Goal: Task Accomplishment & Management: Complete application form

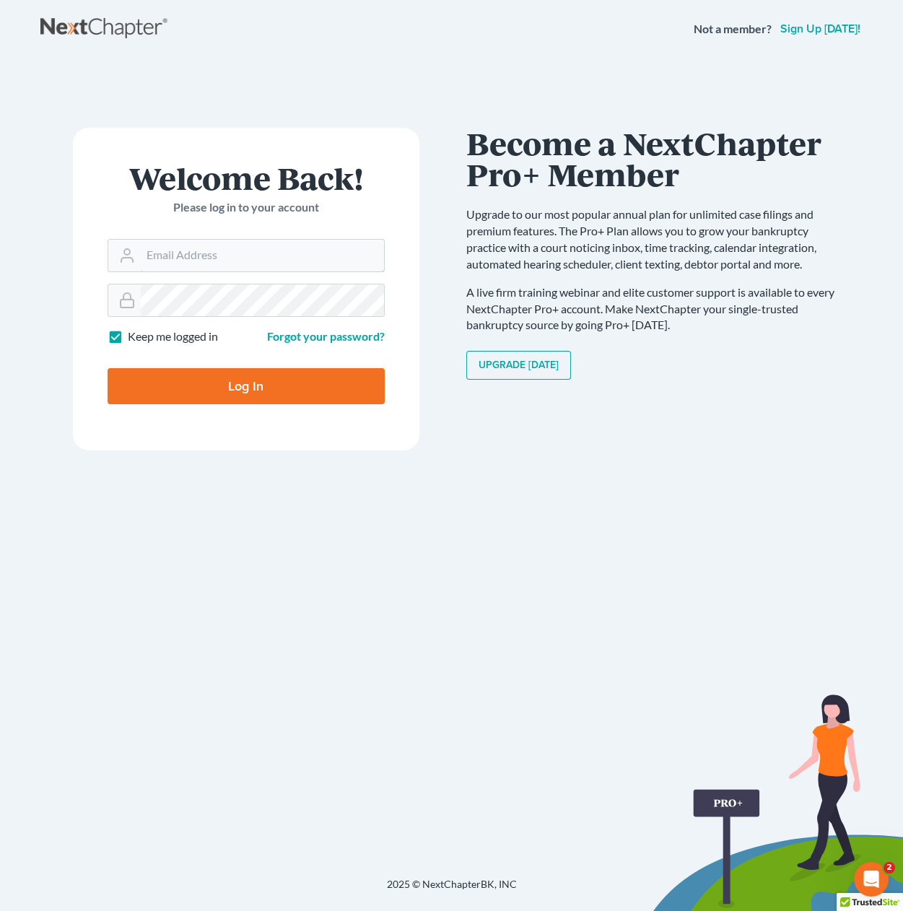
type input "rkeenan"
click at [299, 386] on input "Log In" at bounding box center [246, 386] width 277 height 36
type input "Thinking..."
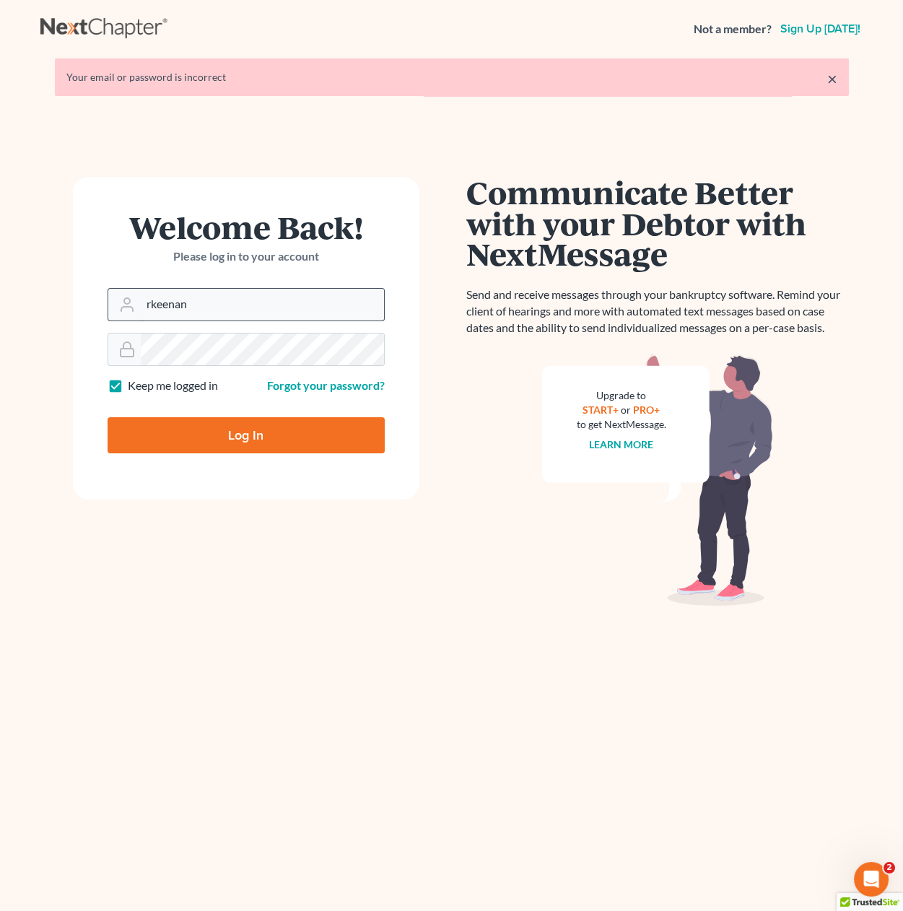
click at [166, 314] on input "rkeenan" at bounding box center [262, 305] width 243 height 32
type input "[PERSON_NAME][EMAIL_ADDRESS][DOMAIN_NAME]"
click at [248, 426] on input "Log In" at bounding box center [246, 435] width 277 height 36
type input "Thinking..."
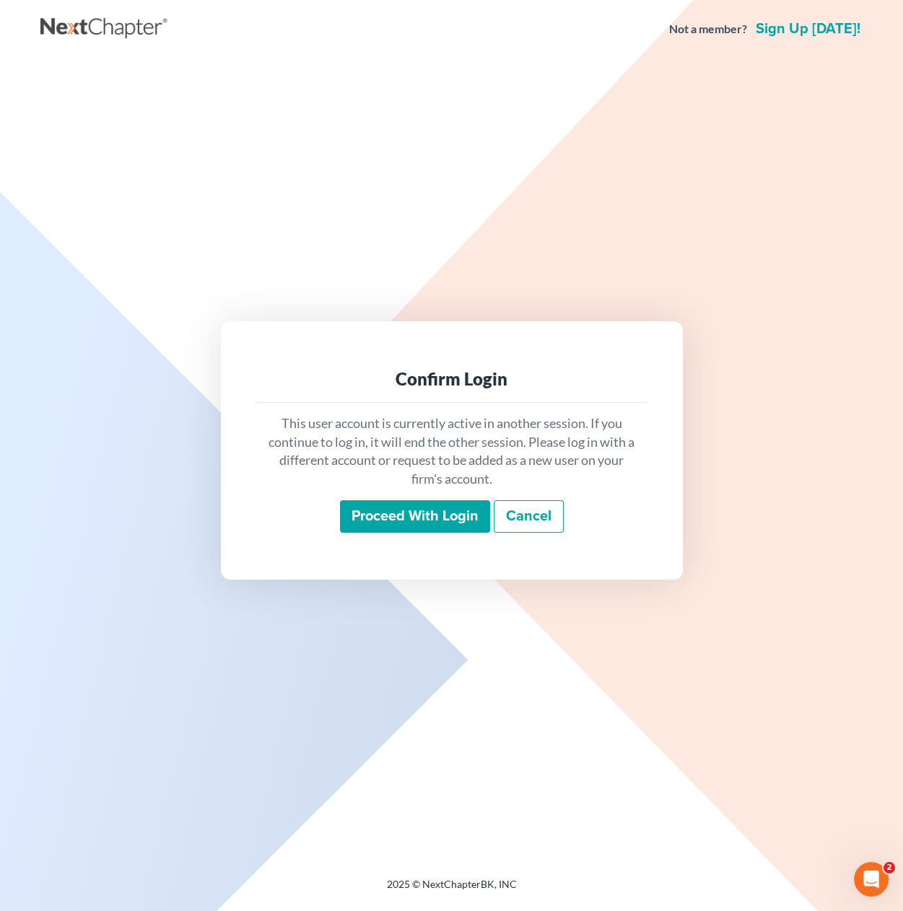
click at [399, 515] on input "Proceed with login" at bounding box center [415, 516] width 150 height 33
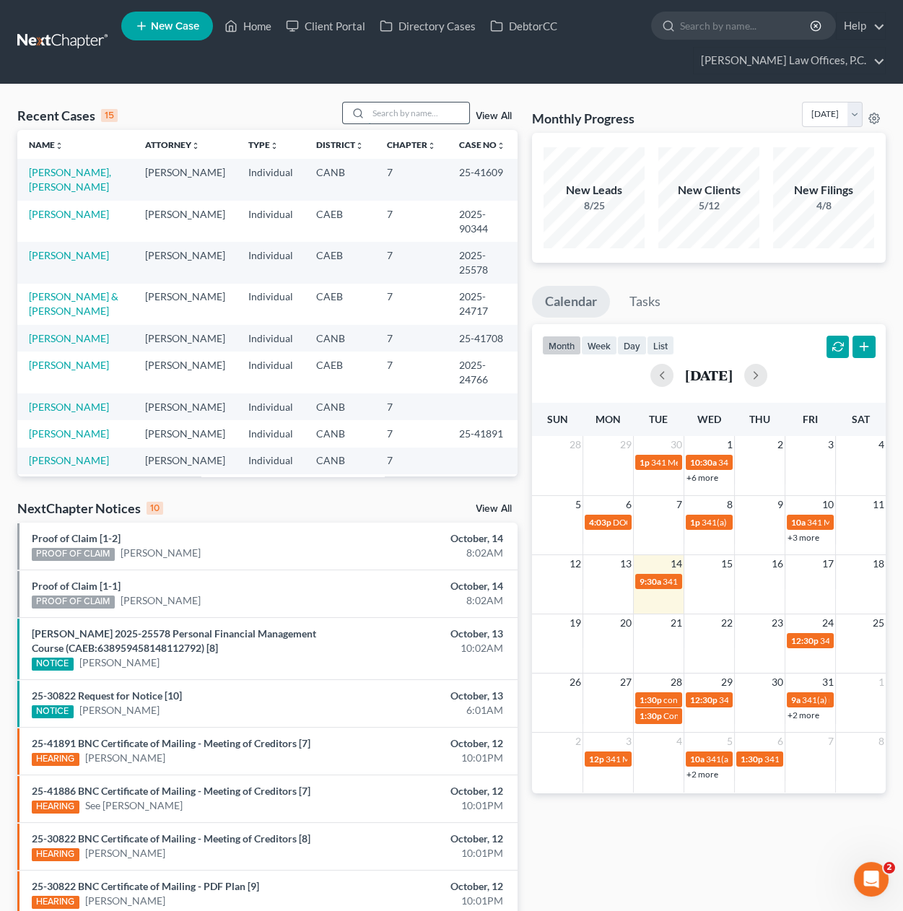
click at [418, 114] on input "search" at bounding box center [418, 112] width 101 height 21
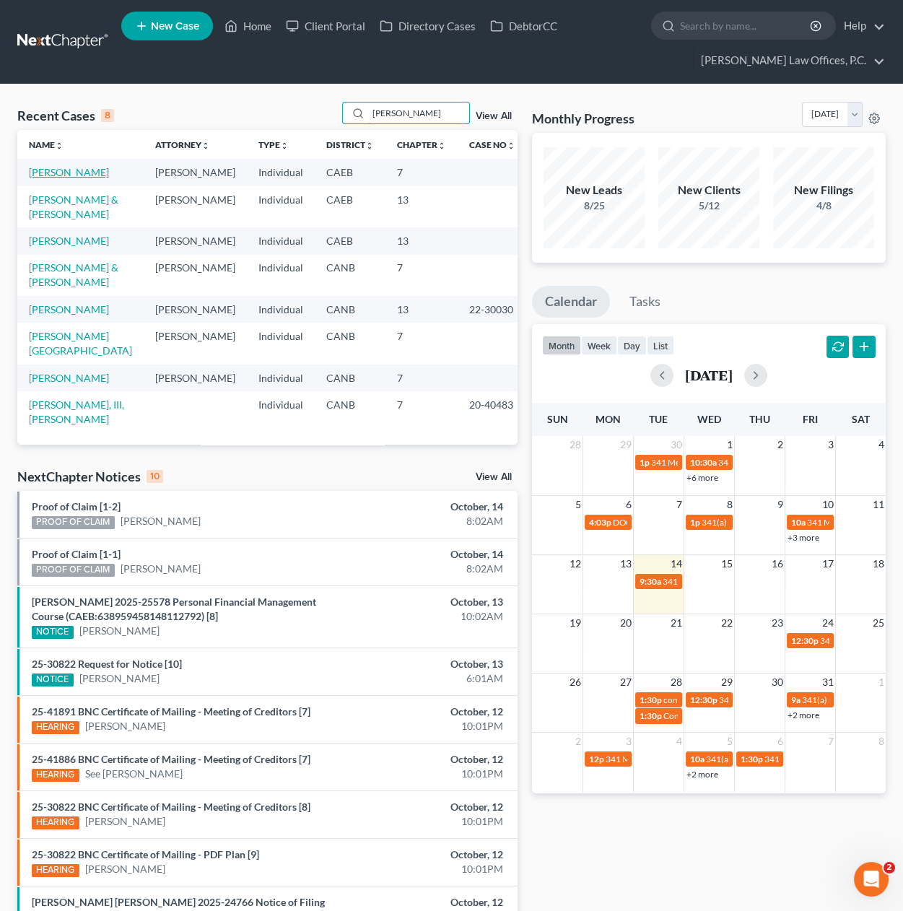
type input "[PERSON_NAME]"
click at [71, 175] on link "[PERSON_NAME]" at bounding box center [69, 172] width 80 height 12
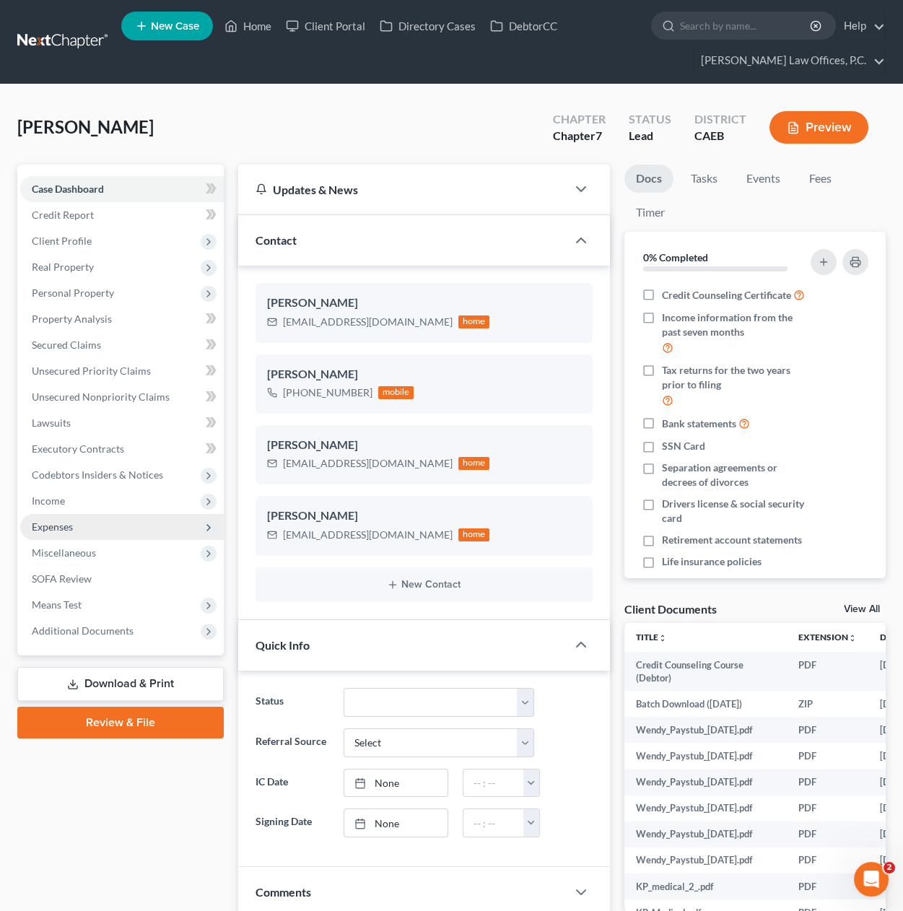
click at [84, 529] on span "Expenses" at bounding box center [121, 527] width 203 height 26
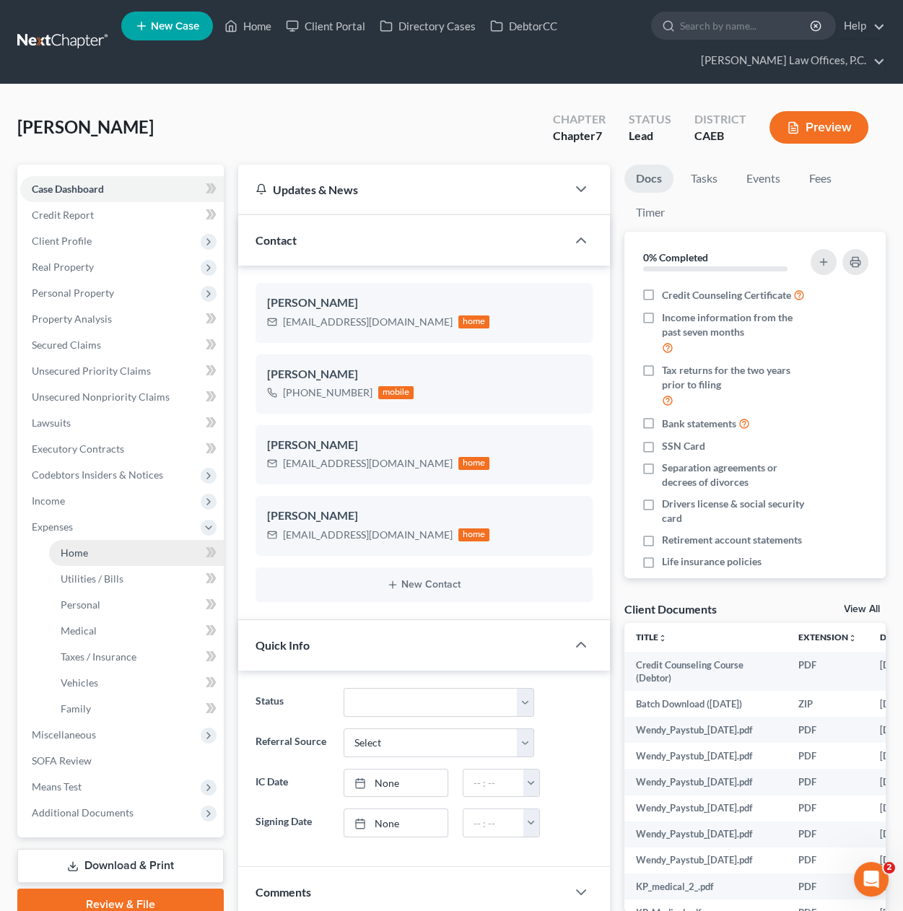
click at [87, 551] on link "Home" at bounding box center [136, 553] width 175 height 26
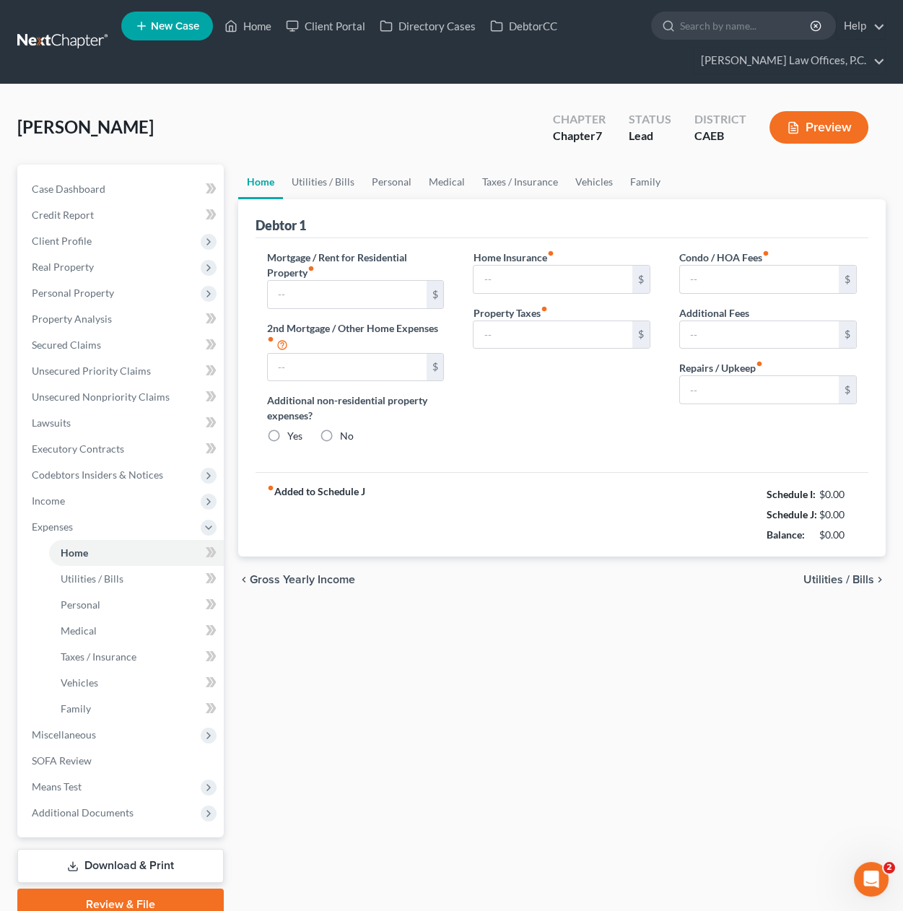
type input "2,427.54"
type input "0.00"
radio input "true"
type input "84.00"
type input "425.00"
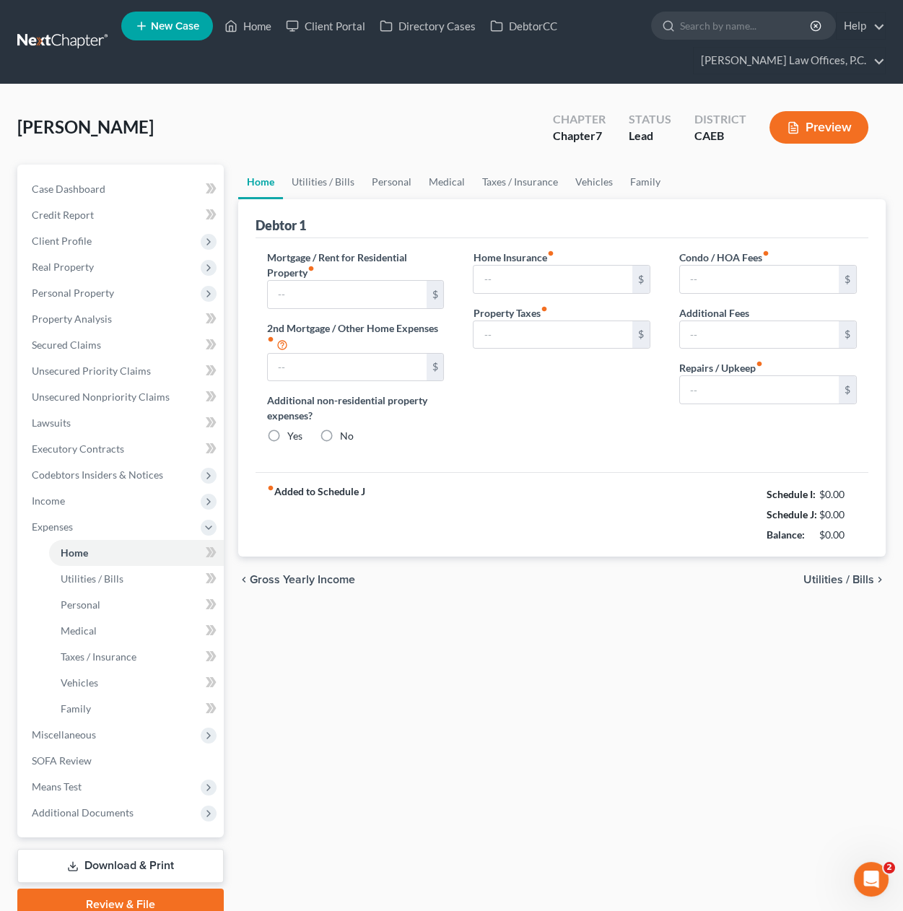
type input "0.00"
type input "200.00"
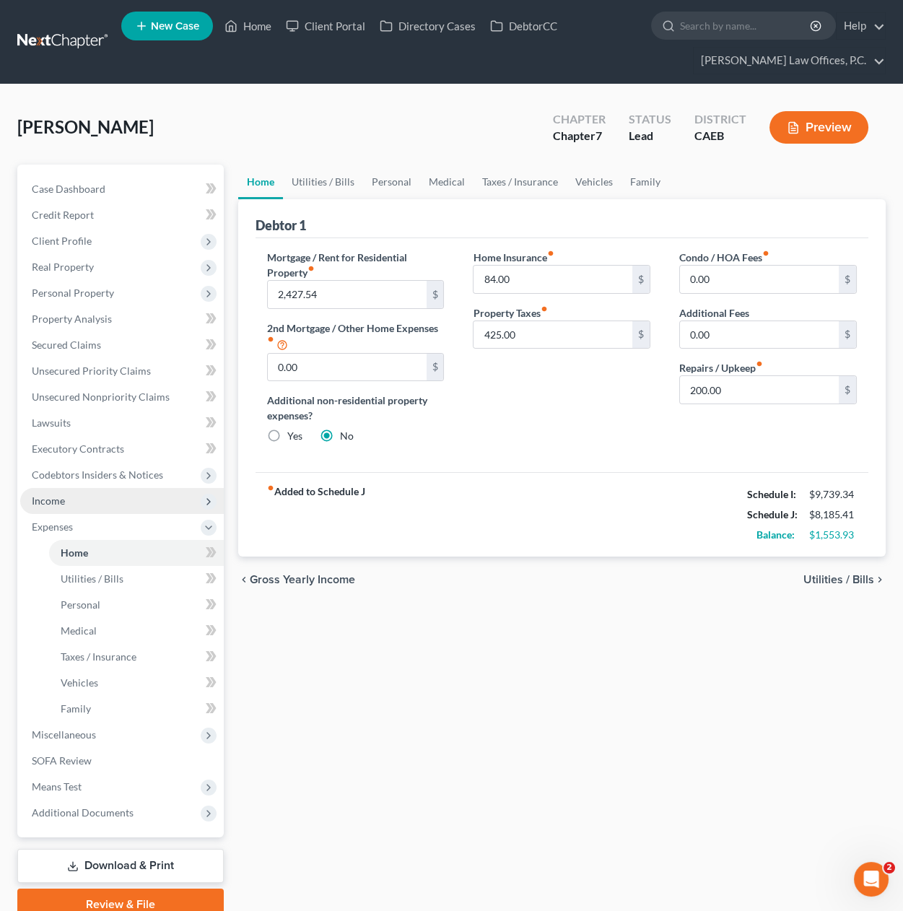
click at [120, 490] on span "Income" at bounding box center [121, 501] width 203 height 26
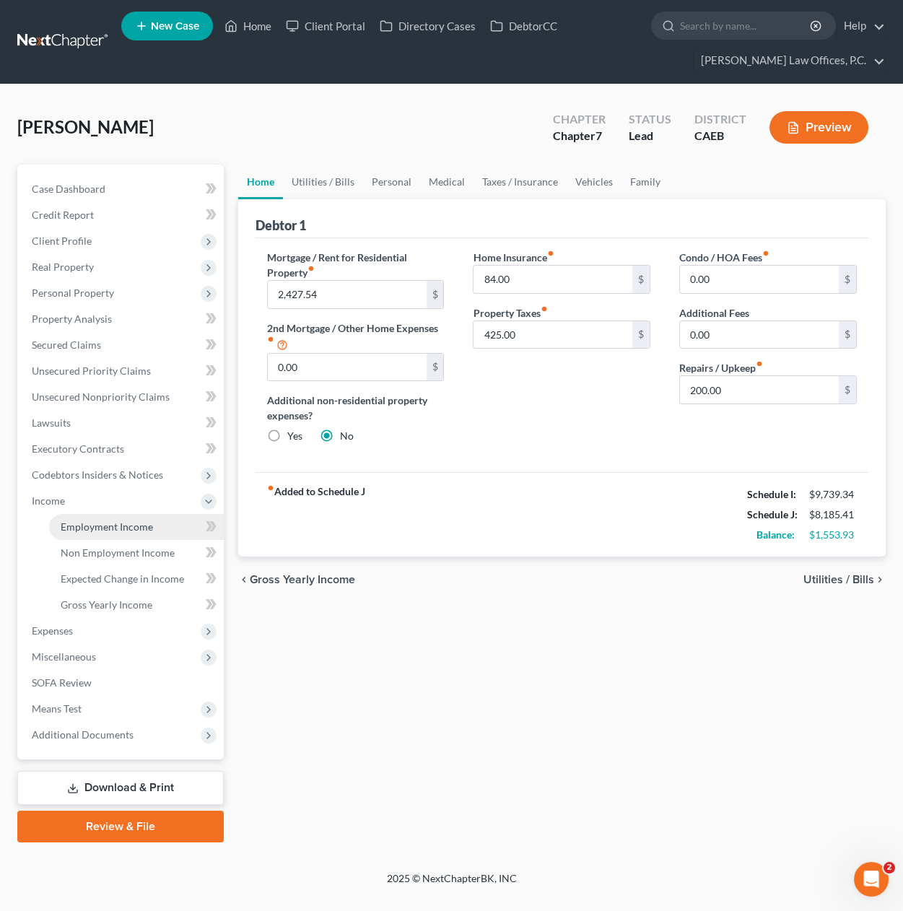
click at [113, 526] on span "Employment Income" at bounding box center [107, 526] width 92 height 12
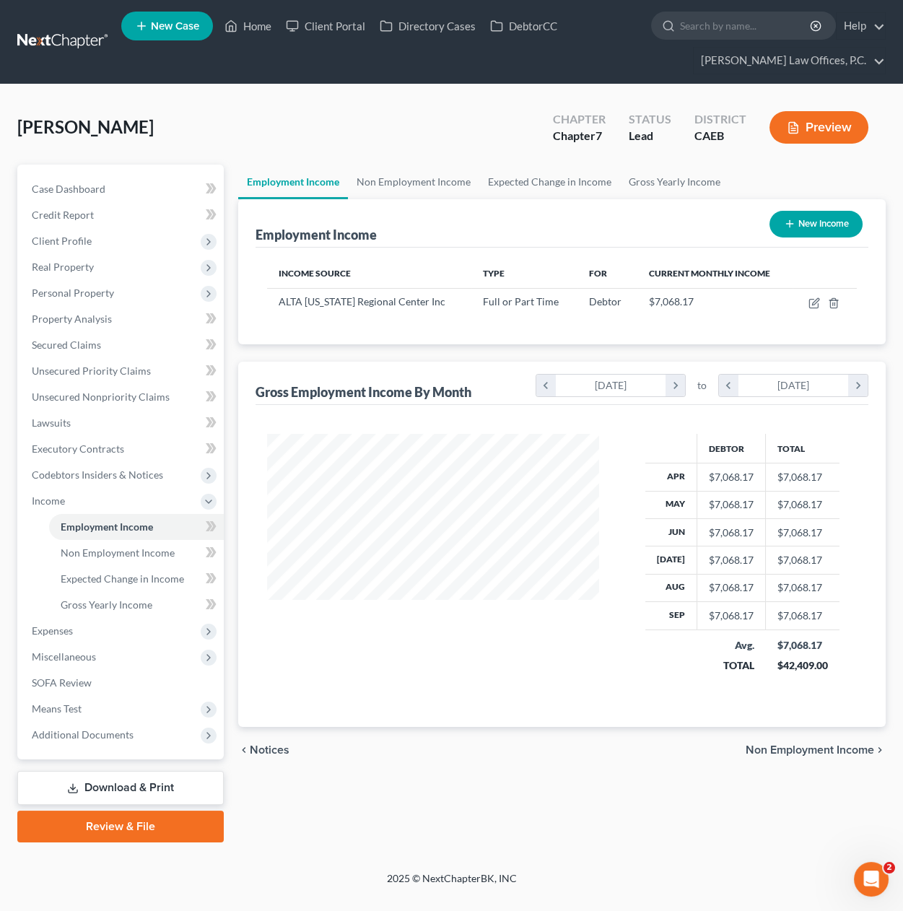
scroll to position [258, 361]
click at [437, 183] on link "Non Employment Income" at bounding box center [413, 182] width 131 height 35
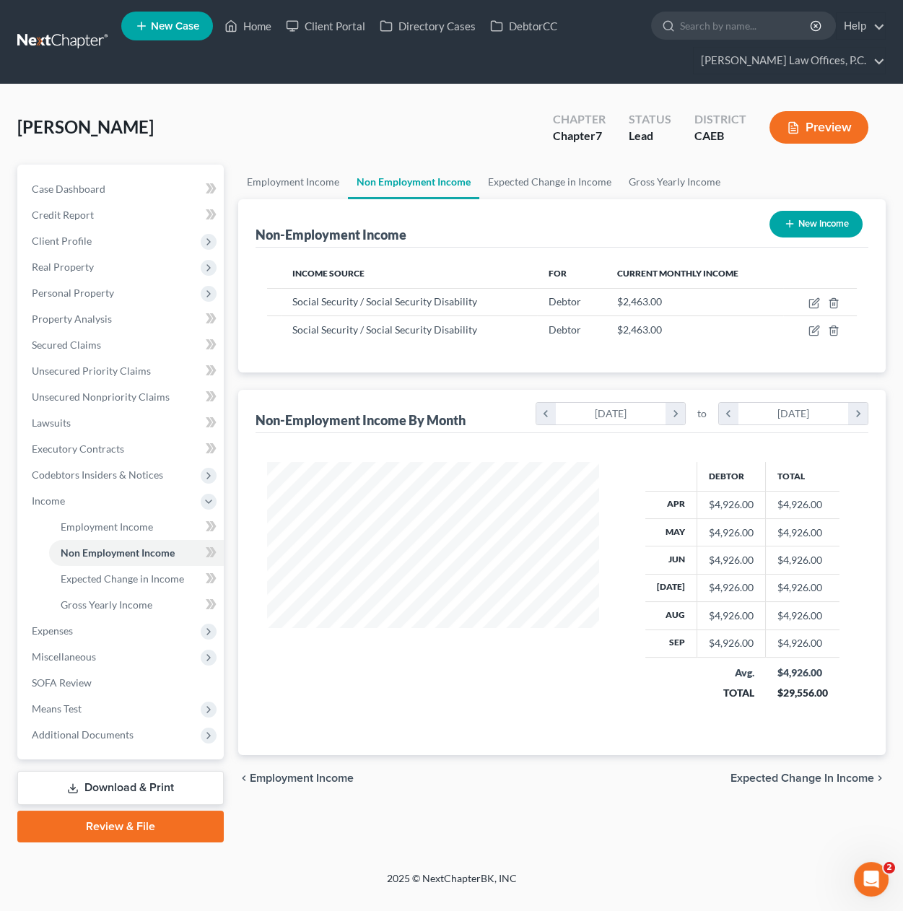
scroll to position [258, 361]
click at [316, 185] on link "Employment Income" at bounding box center [293, 182] width 110 height 35
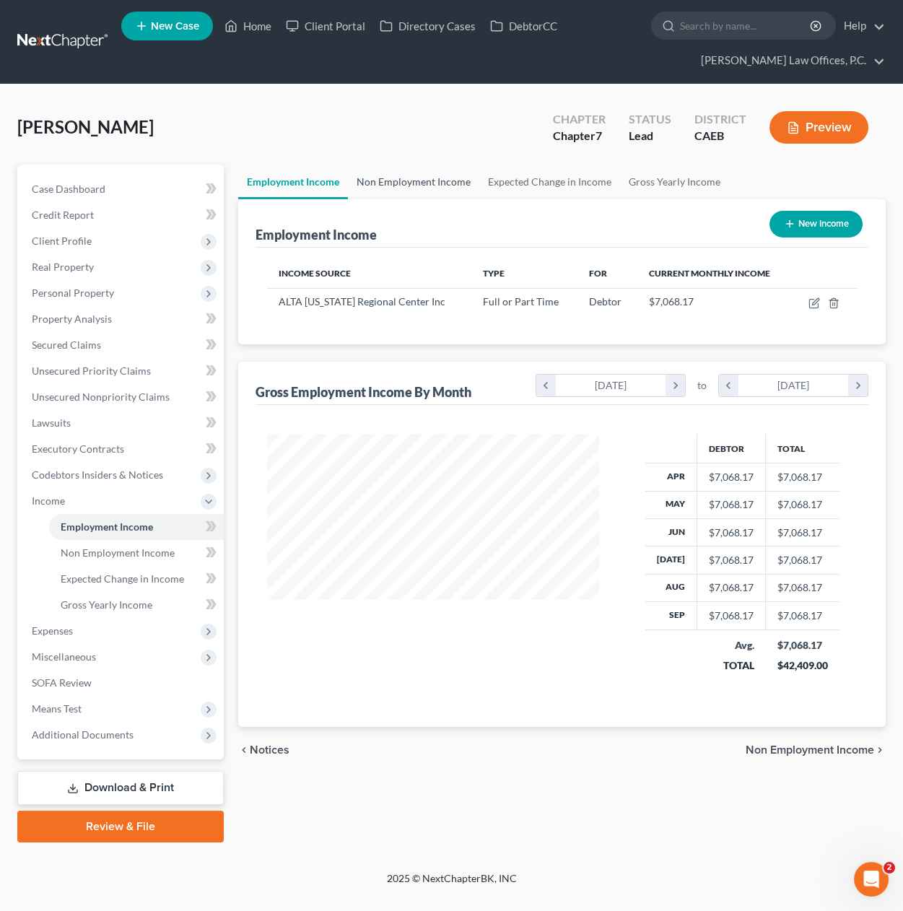
scroll to position [258, 361]
click at [129, 626] on span "Expenses" at bounding box center [121, 631] width 203 height 26
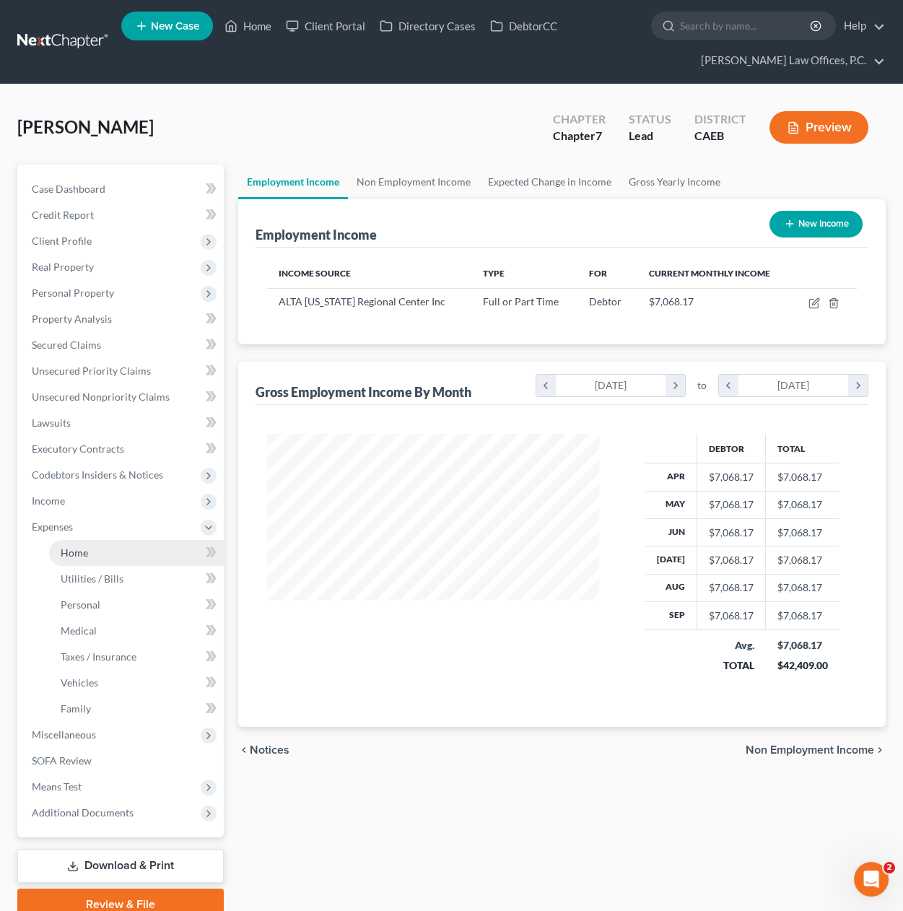
click at [137, 552] on link "Home" at bounding box center [136, 553] width 175 height 26
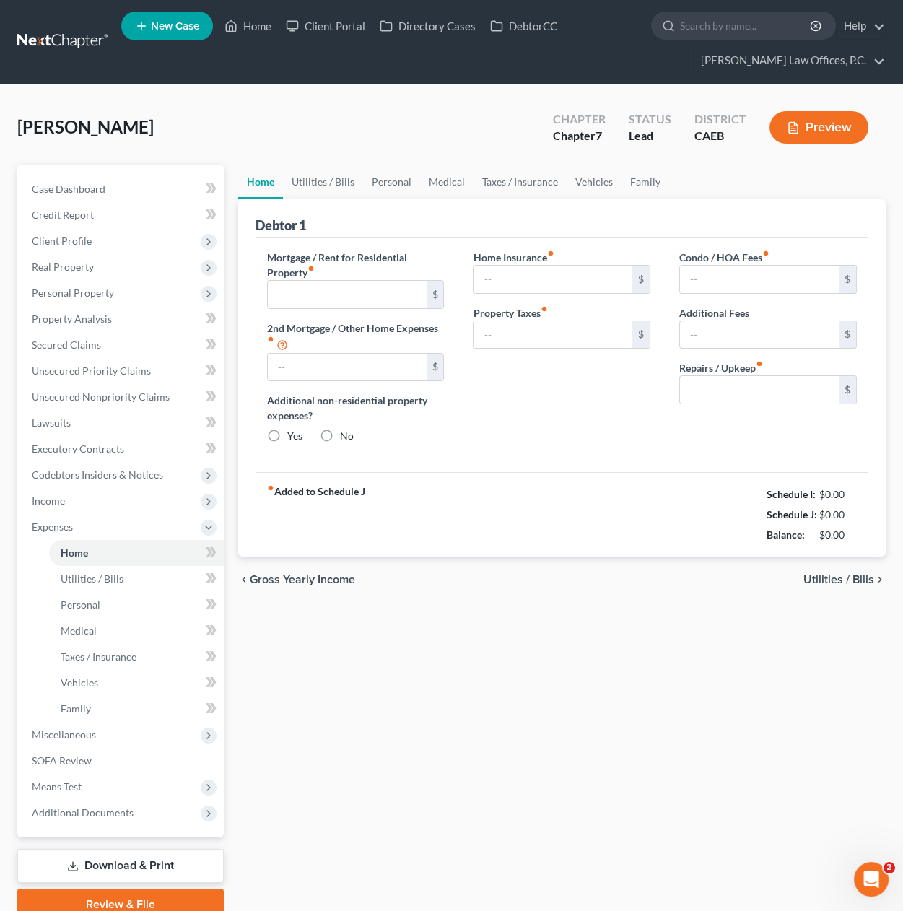
type input "2,427.54"
type input "0.00"
radio input "true"
type input "84.00"
type input "425.00"
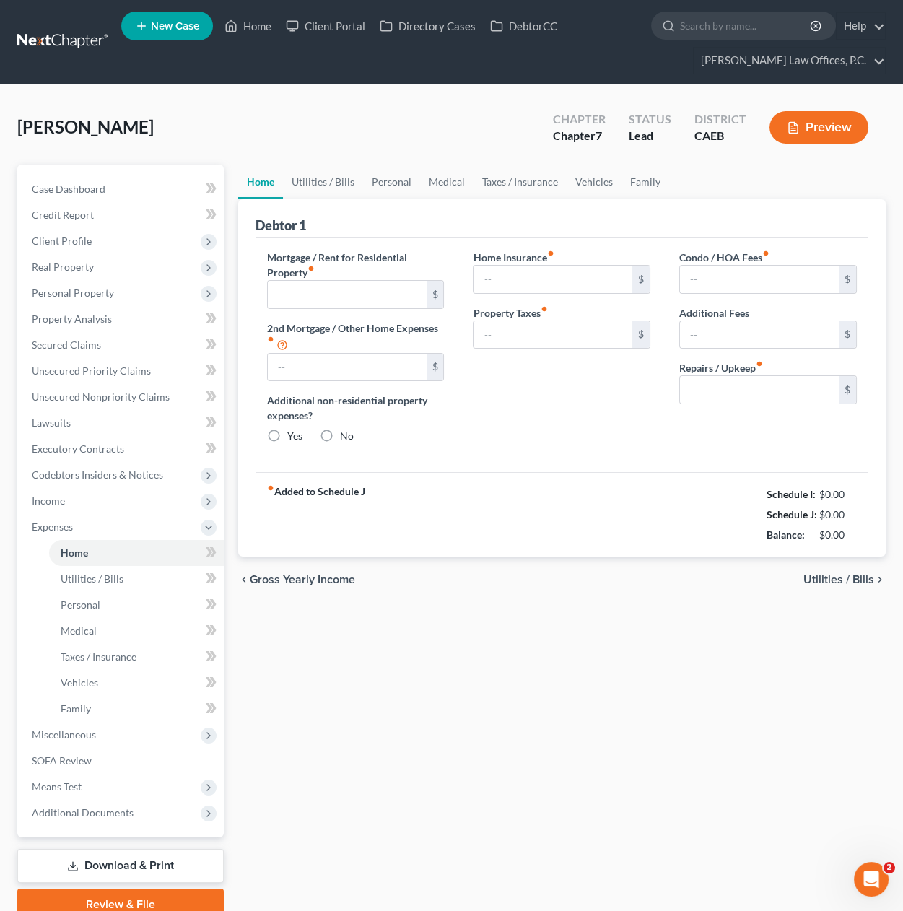
type input "0.00"
type input "200.00"
click at [330, 195] on link "Utilities / Bills" at bounding box center [323, 182] width 80 height 35
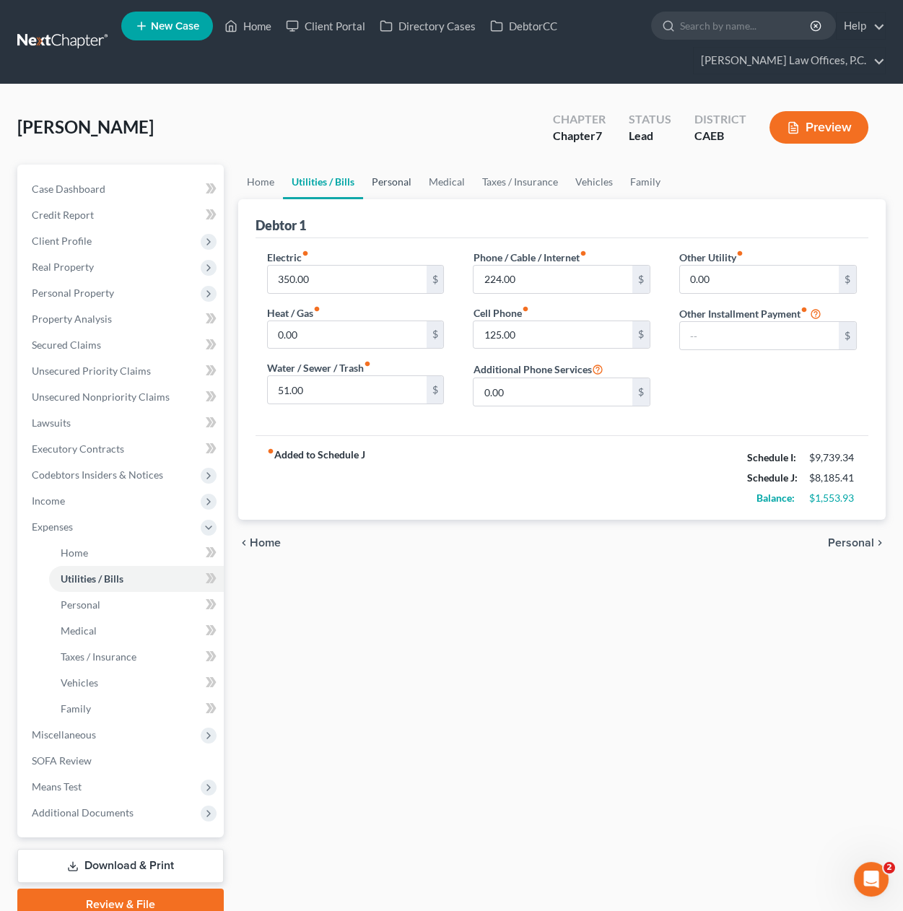
click at [397, 181] on link "Personal" at bounding box center [391, 182] width 57 height 35
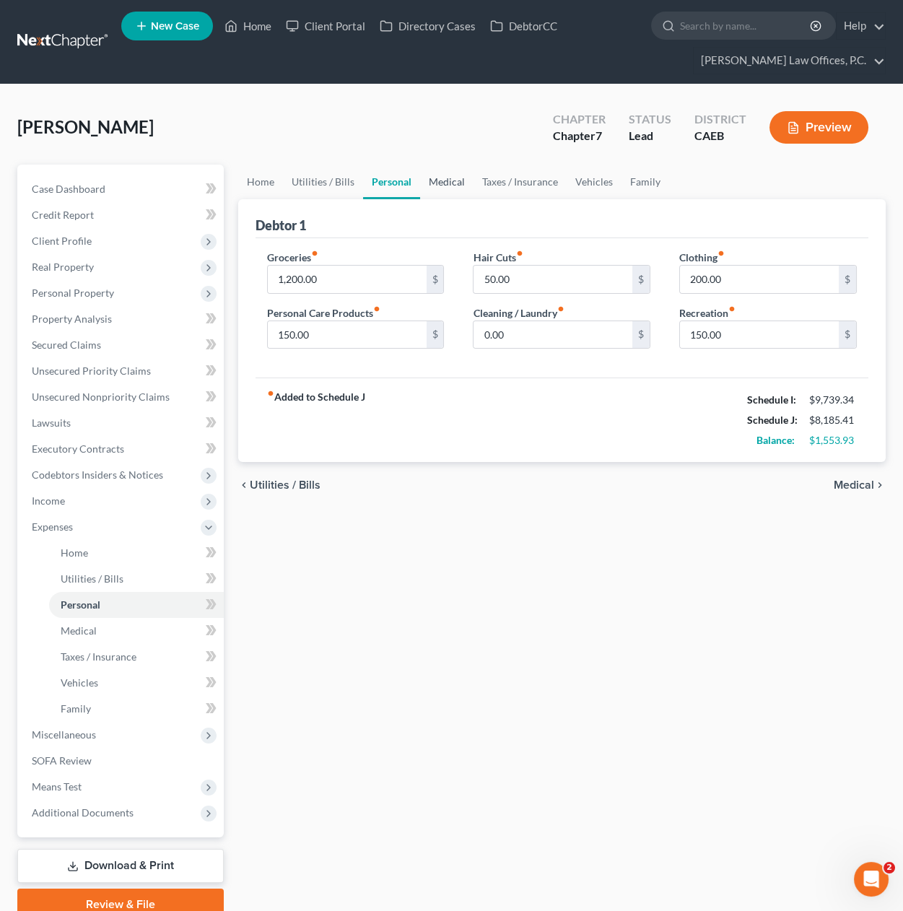
click at [460, 181] on link "Medical" at bounding box center [446, 182] width 53 height 35
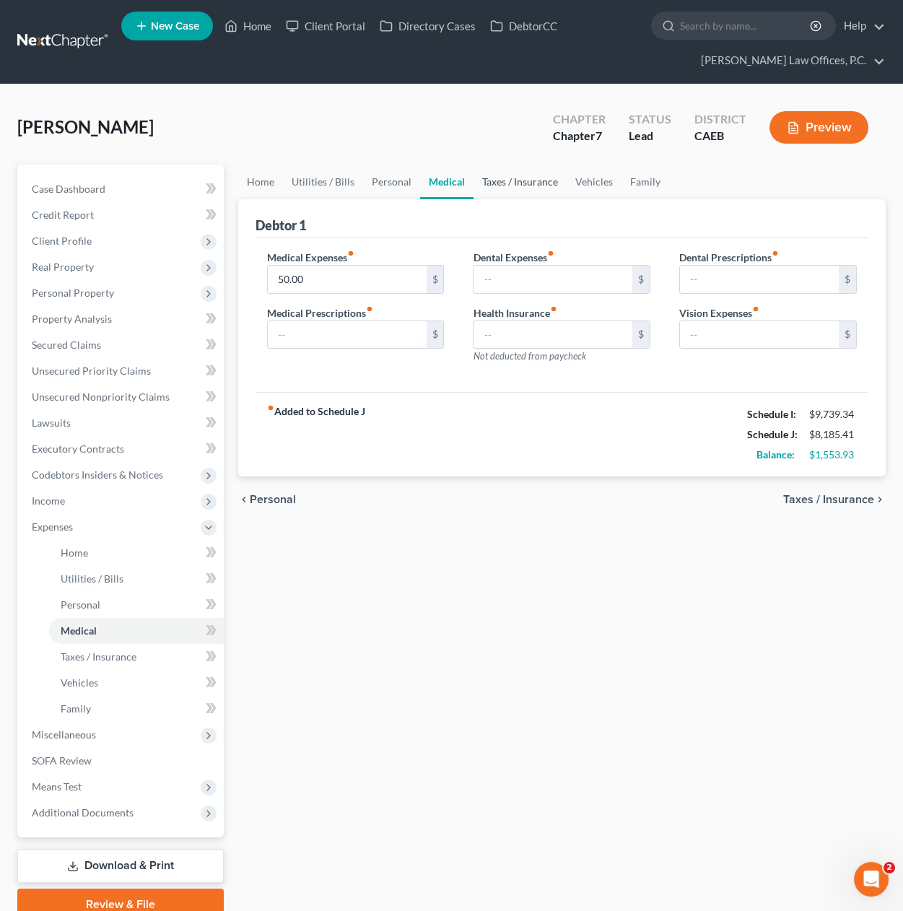
click at [509, 183] on link "Taxes / Insurance" at bounding box center [519, 182] width 93 height 35
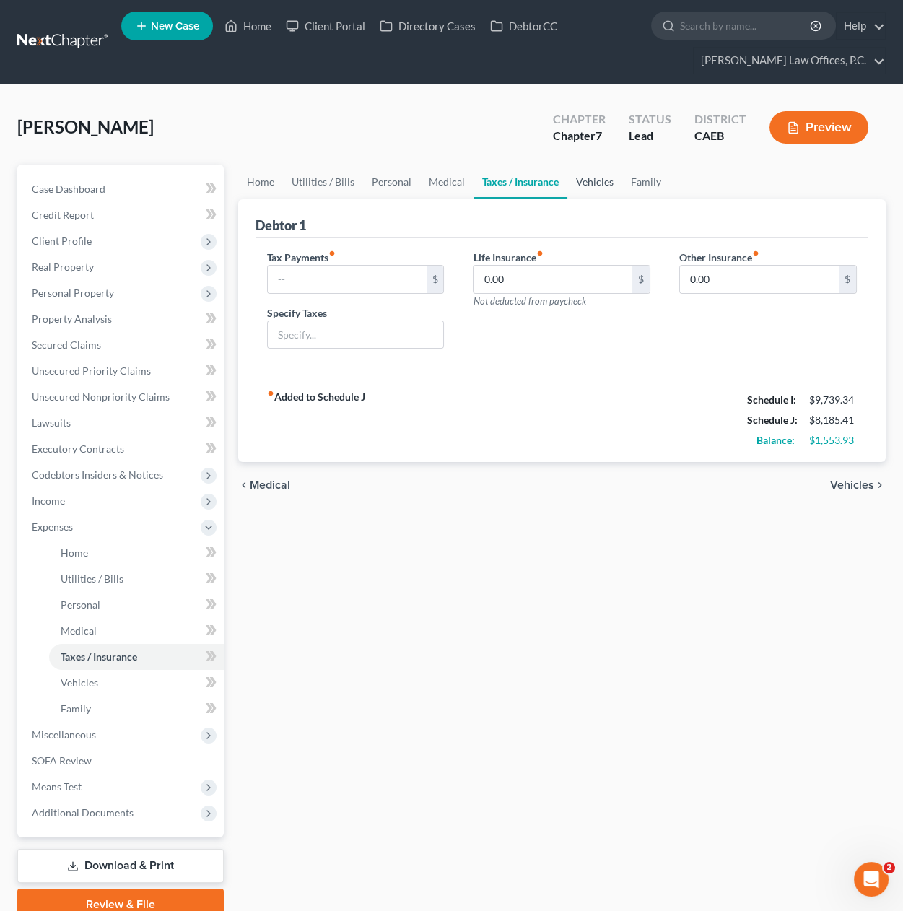
click at [589, 184] on link "Vehicles" at bounding box center [594, 182] width 55 height 35
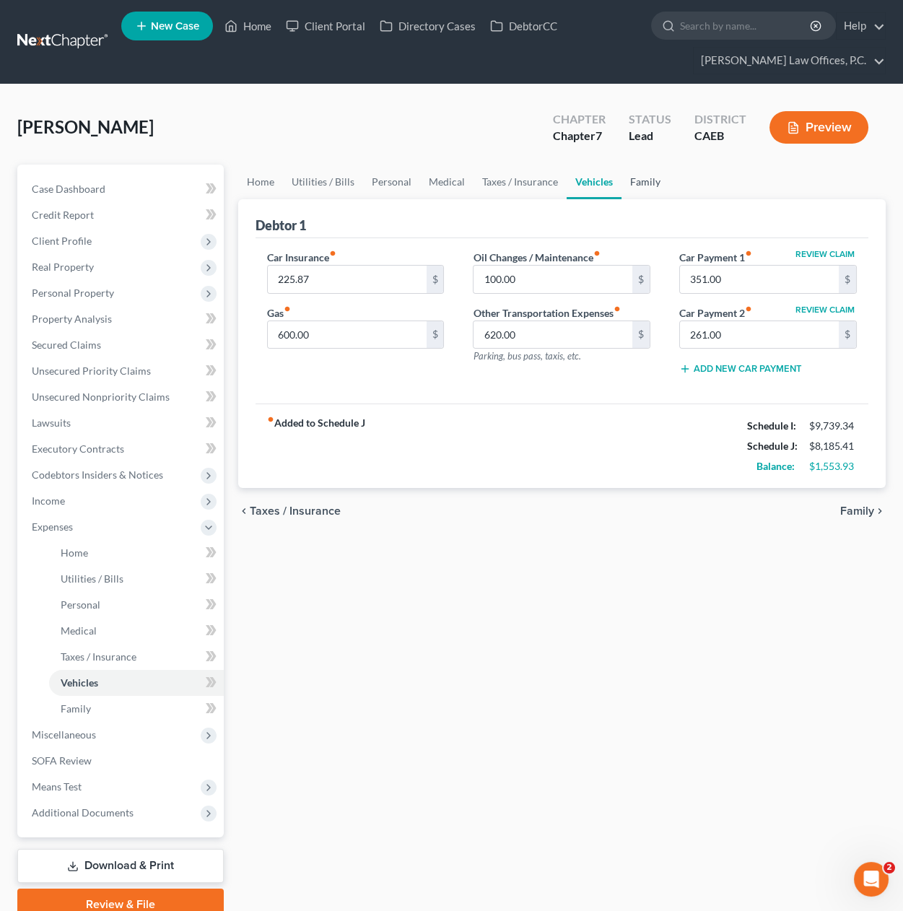
click at [635, 183] on link "Family" at bounding box center [645, 182] width 48 height 35
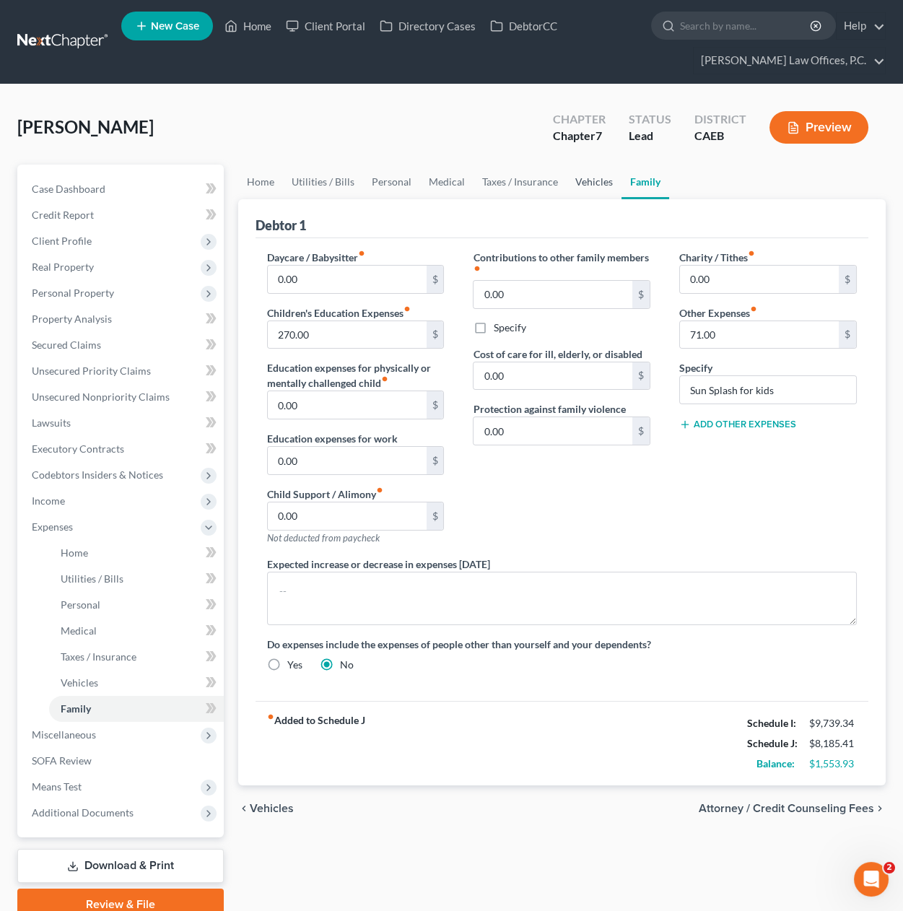
click at [597, 181] on link "Vehicles" at bounding box center [593, 182] width 55 height 35
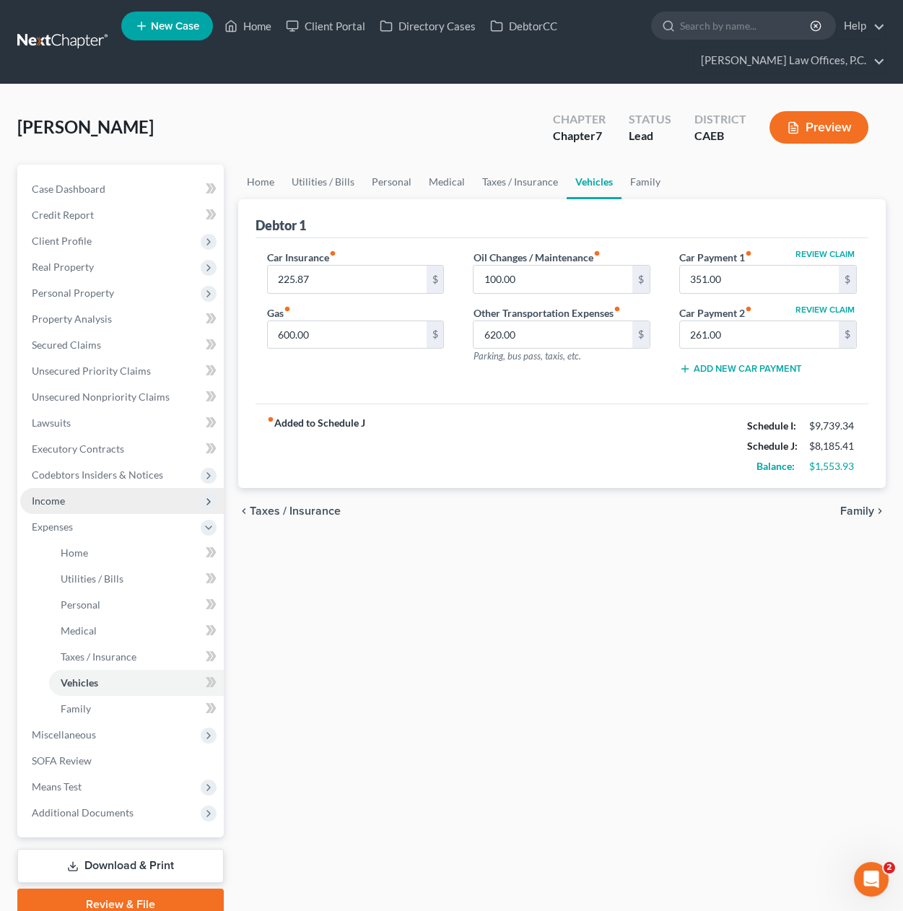
click at [81, 494] on span "Income" at bounding box center [121, 501] width 203 height 26
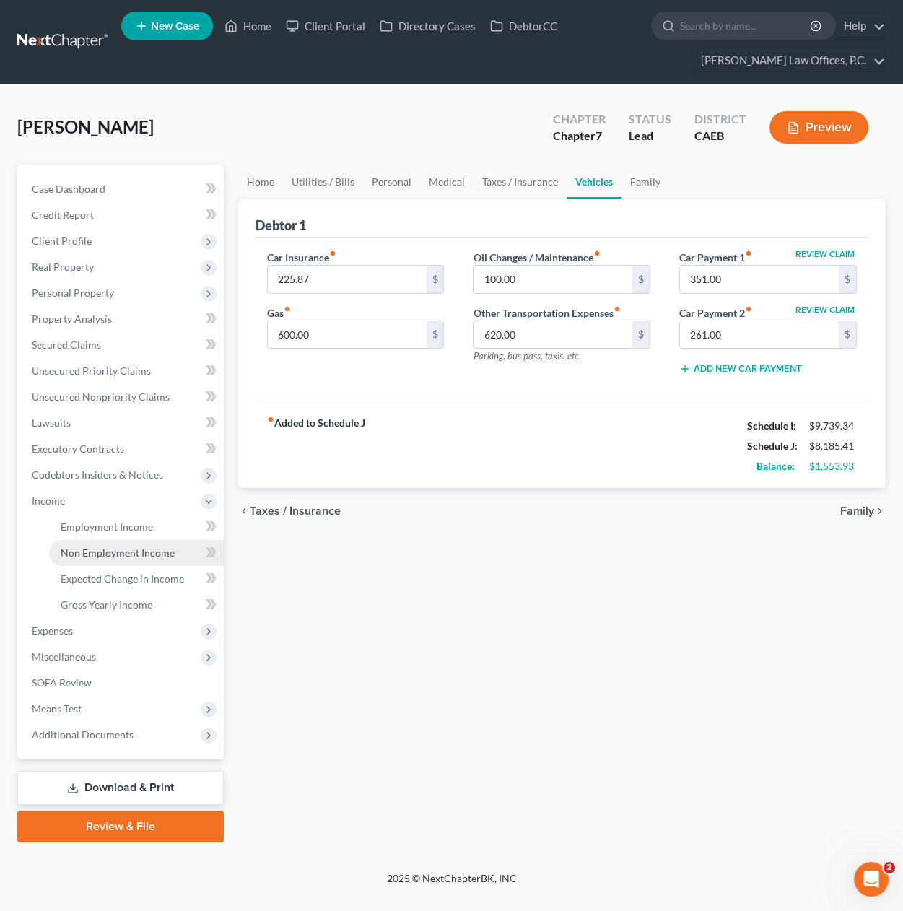
click at [102, 548] on span "Non Employment Income" at bounding box center [118, 552] width 114 height 12
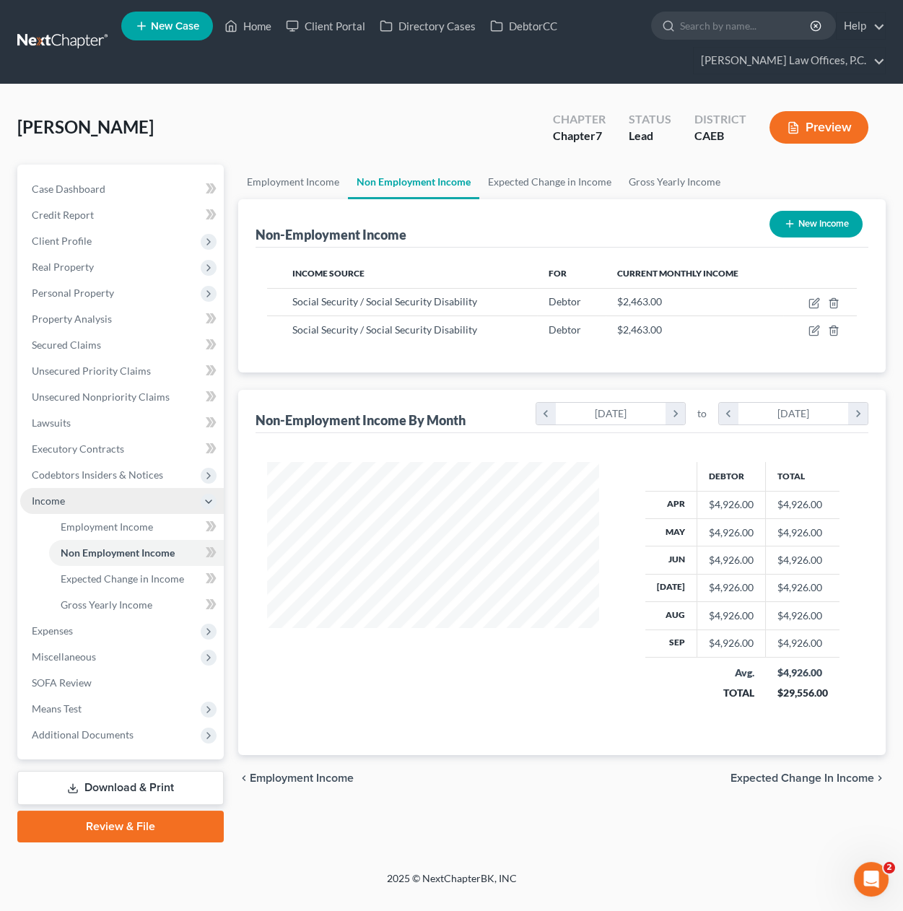
scroll to position [258, 361]
click at [96, 623] on span "Expenses" at bounding box center [121, 631] width 203 height 26
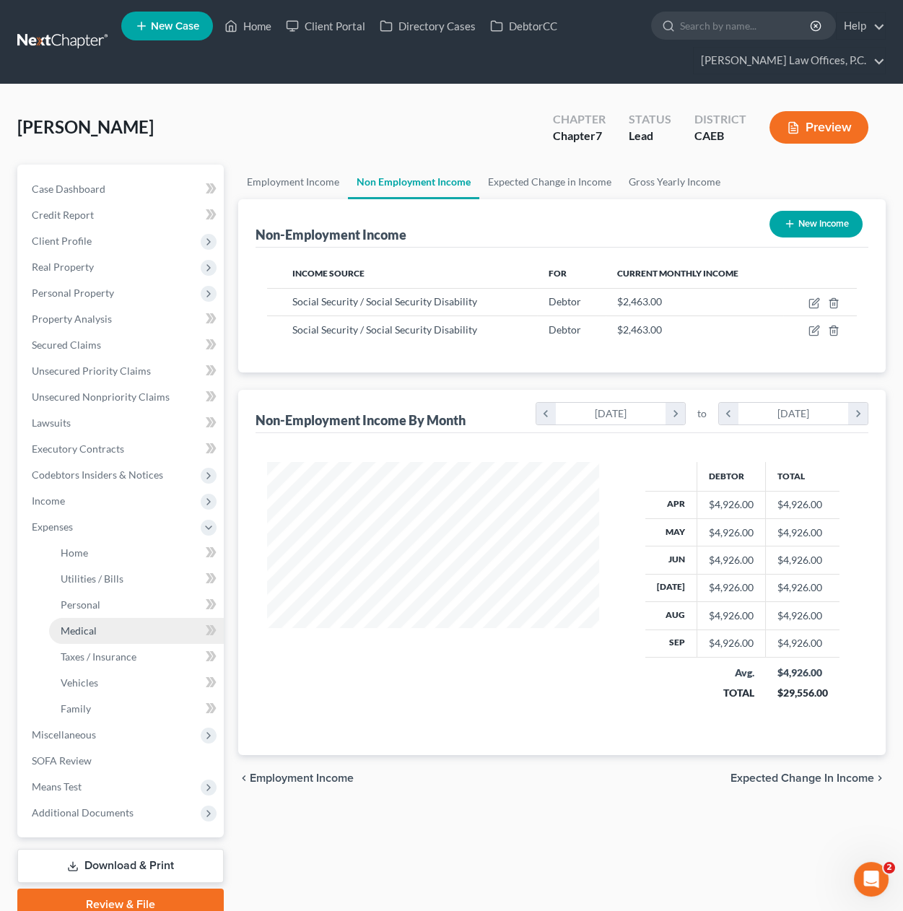
click at [102, 635] on link "Medical" at bounding box center [136, 631] width 175 height 26
